Goal: Find specific page/section: Locate a particular part of the current website

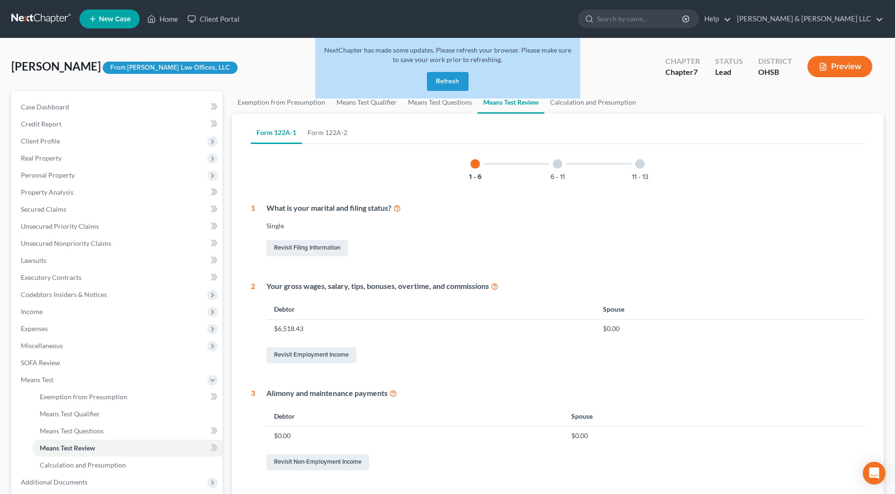
click at [441, 84] on button "Refresh" at bounding box center [448, 81] width 42 height 19
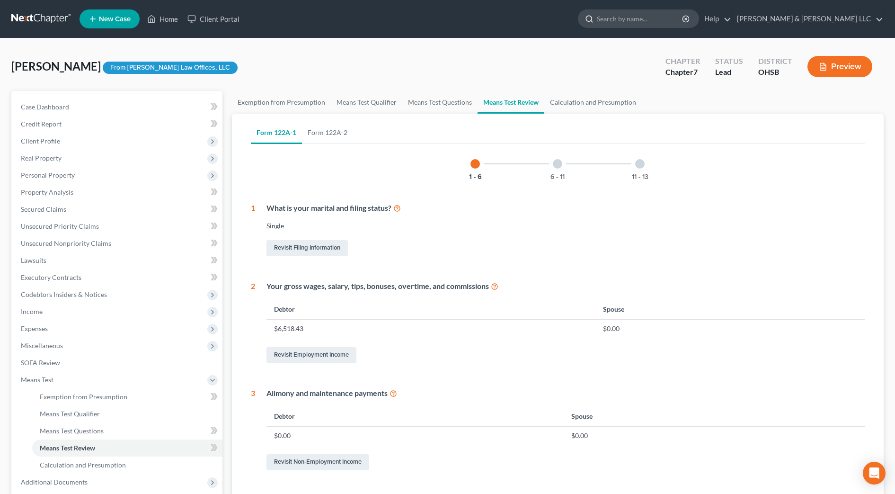
click at [683, 21] on input "search" at bounding box center [640, 19] width 87 height 18
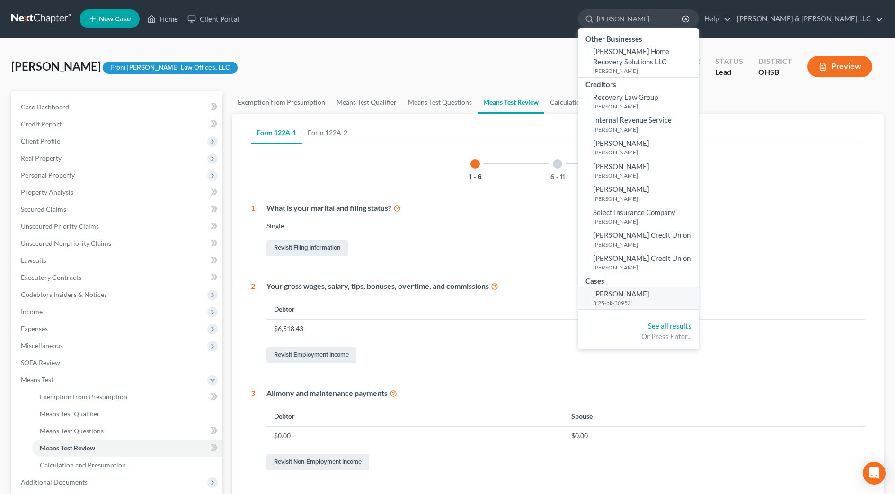
type input "[PERSON_NAME]"
click at [649, 293] on span "[PERSON_NAME]" at bounding box center [621, 293] width 56 height 9
select select "0"
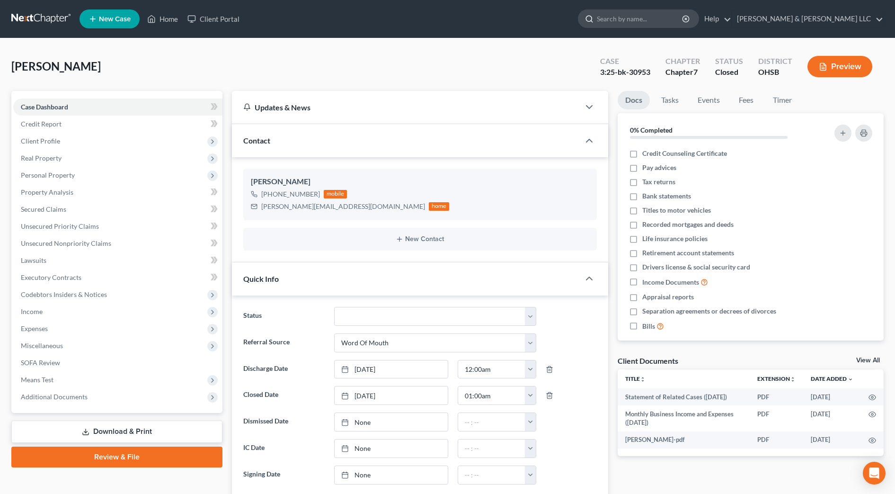
click at [683, 15] on input "search" at bounding box center [640, 19] width 87 height 18
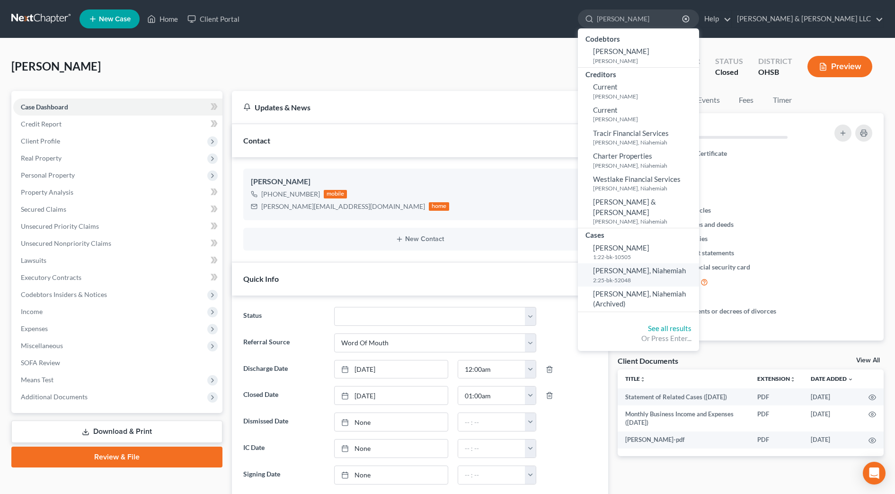
type input "[PERSON_NAME]"
click at [661, 266] on span "[PERSON_NAME], Niahemiah" at bounding box center [639, 270] width 93 height 9
select select "4"
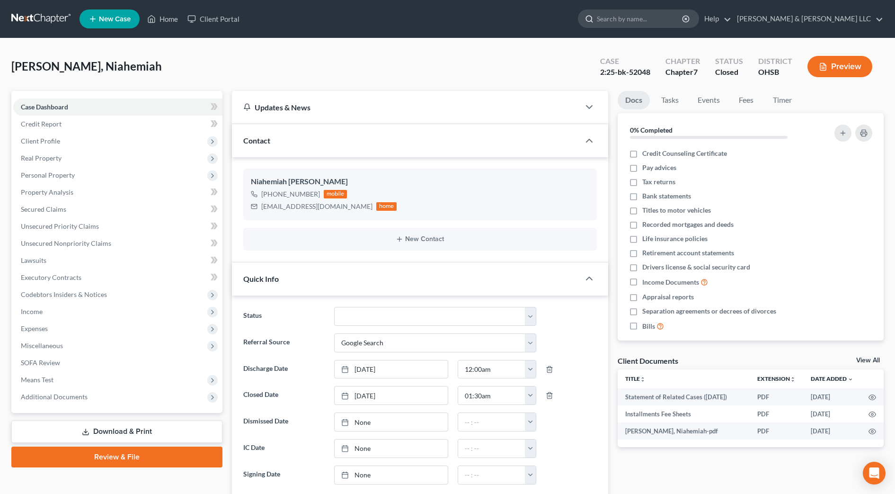
click at [683, 26] on input "search" at bounding box center [640, 19] width 87 height 18
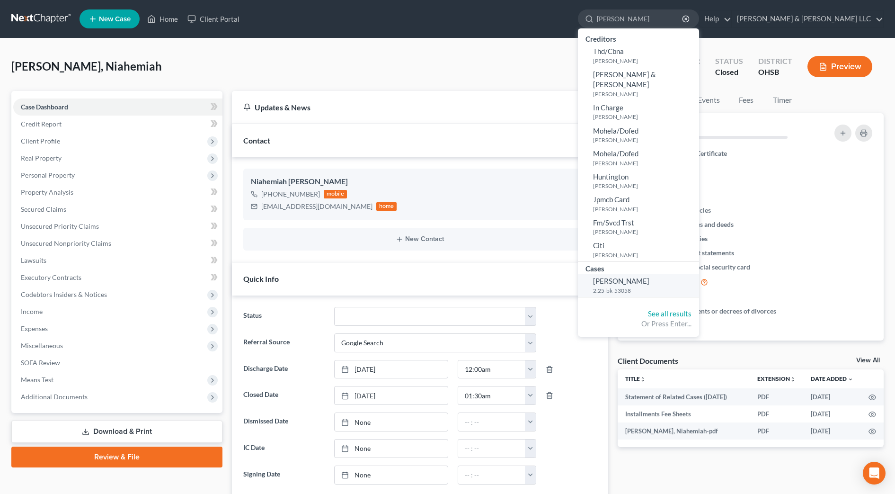
type input "[PERSON_NAME]"
click at [665, 286] on small "2:25-bk-53058" at bounding box center [645, 290] width 104 height 8
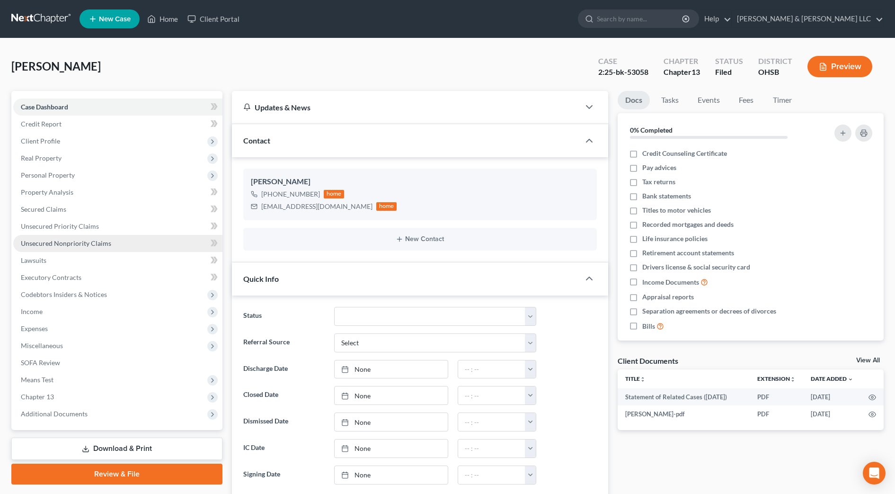
click at [109, 248] on link "Unsecured Nonpriority Claims" at bounding box center [117, 243] width 209 height 17
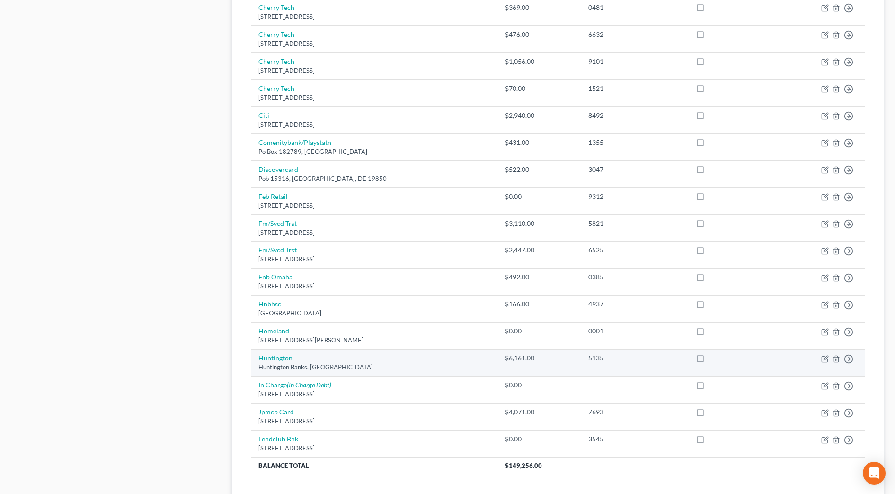
scroll to position [532, 0]
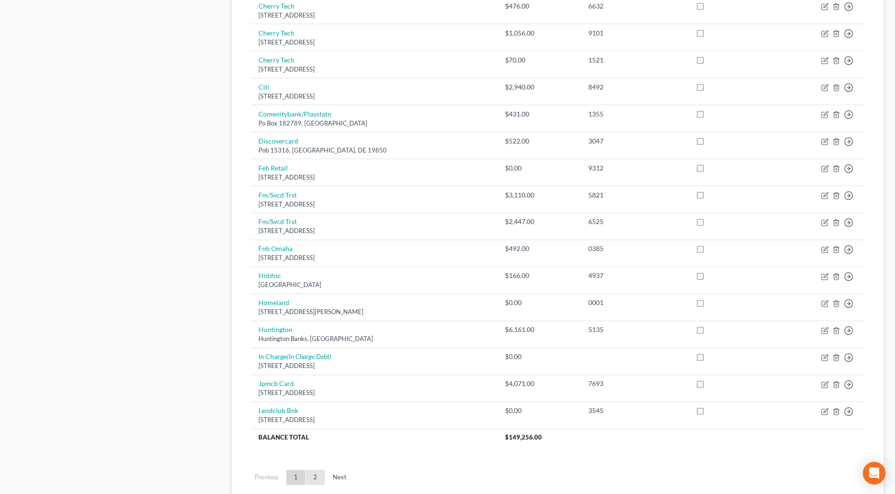
click at [322, 481] on link "2" at bounding box center [315, 476] width 19 height 15
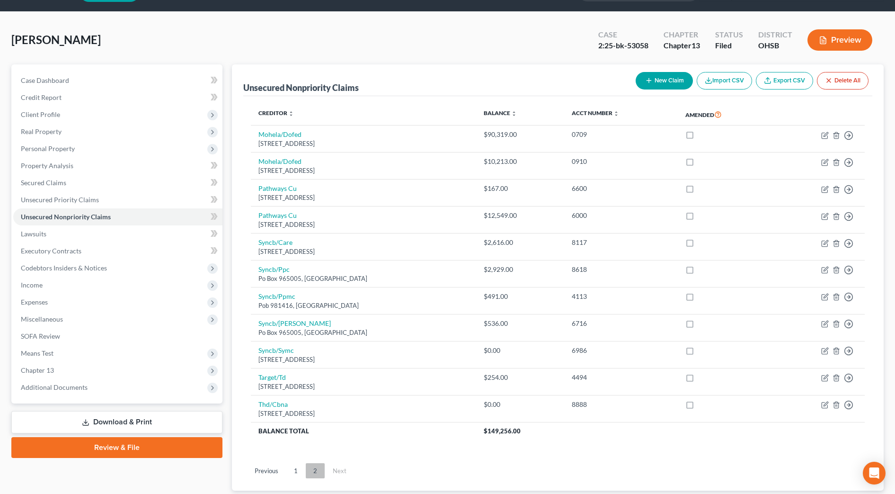
scroll to position [89, 0]
